Goal: Navigation & Orientation: Find specific page/section

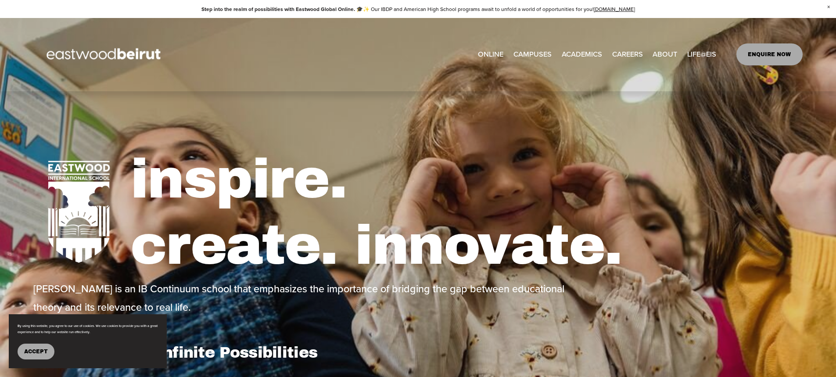
click at [44, 354] on button "Accept" at bounding box center [36, 351] width 37 height 16
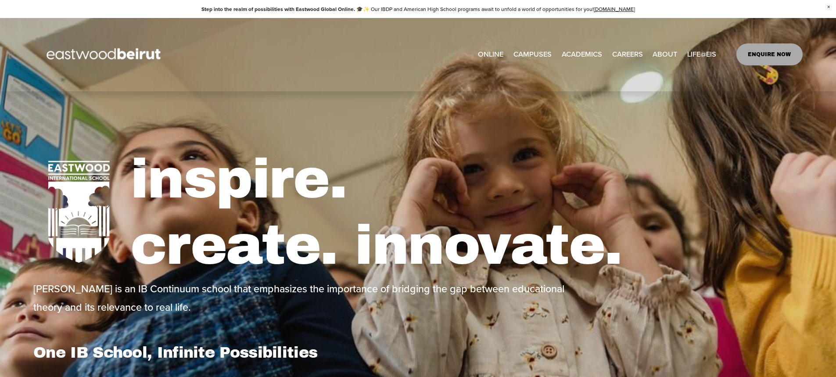
click at [486, 53] on link "ONLINE" at bounding box center [490, 54] width 25 height 14
click at [0, 0] on span "Admissions" at bounding box center [0, 0] width 0 height 0
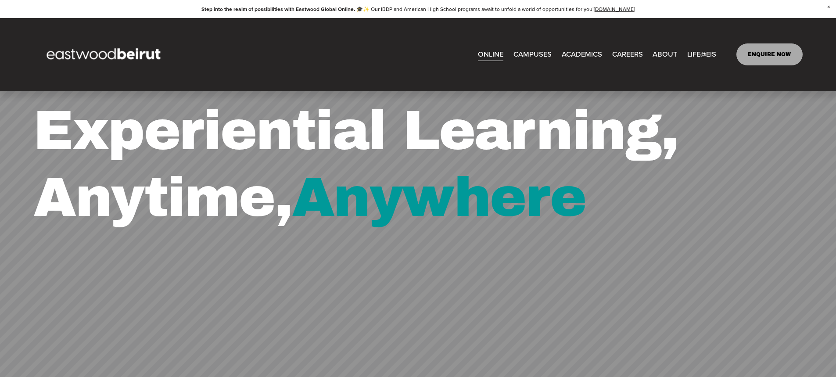
scroll to position [44, 0]
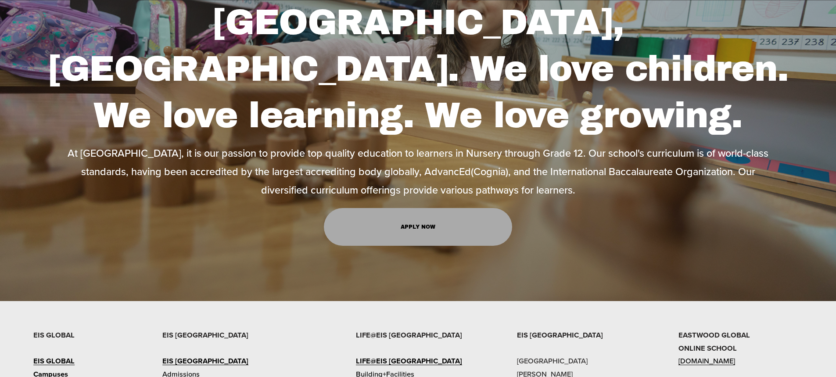
scroll to position [790, 0]
